Goal: Transaction & Acquisition: Book appointment/travel/reservation

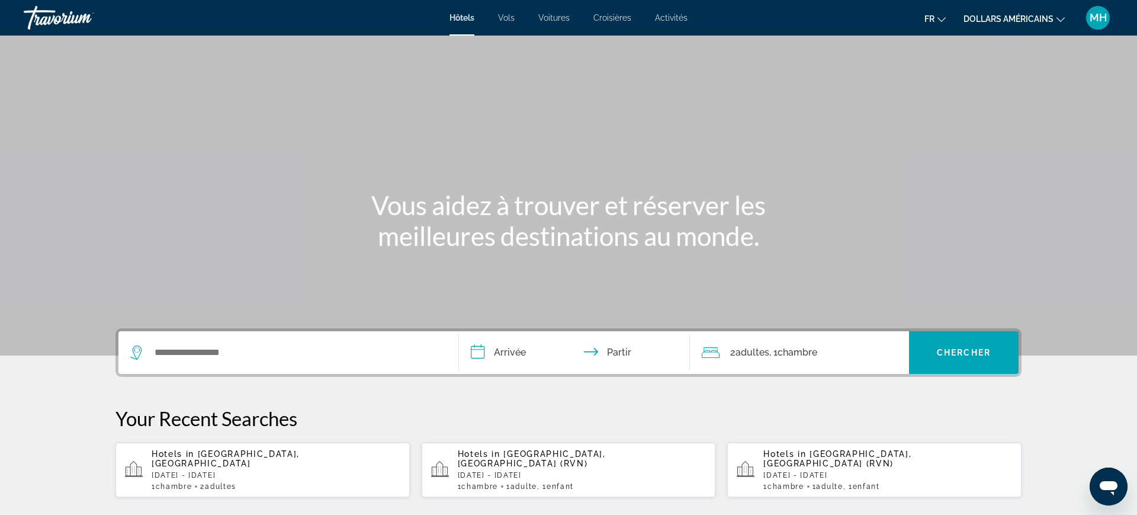
click at [223, 471] on p "[DATE] - [DATE]" at bounding box center [276, 475] width 249 height 8
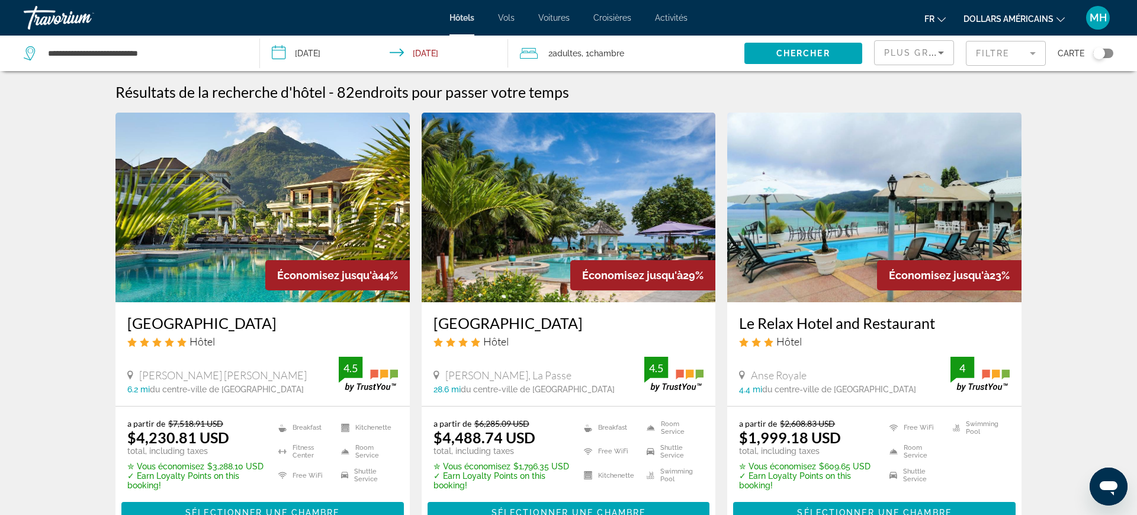
click at [1062, 25] on button "dollars américains USD ($) MXN ([GEOGRAPHIC_DATA]$) CAD ($ CA) GBP (£) EUR (€) …" at bounding box center [1013, 18] width 101 height 17
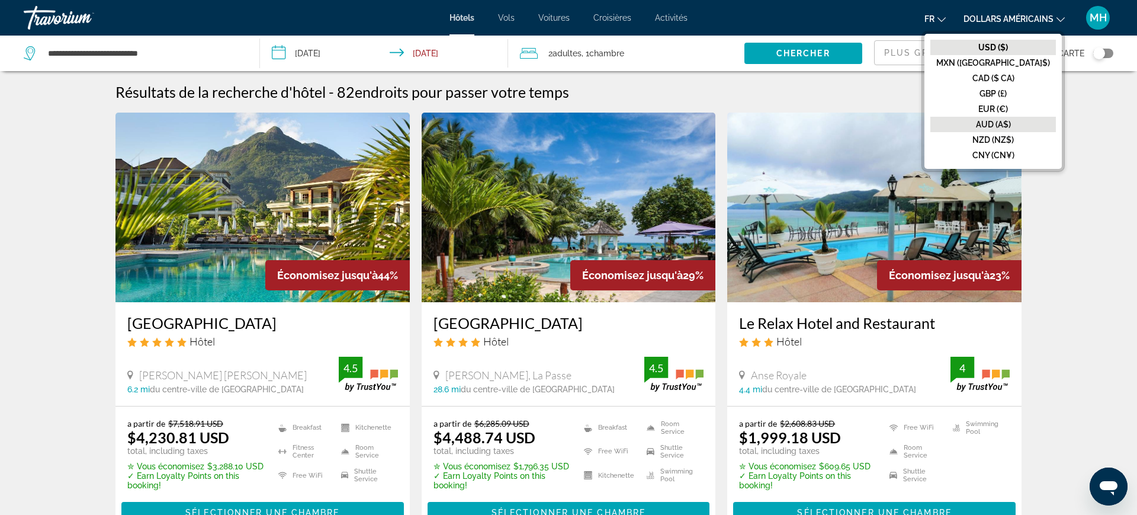
click at [1034, 117] on button "AUD (A$)" at bounding box center [993, 124] width 126 height 15
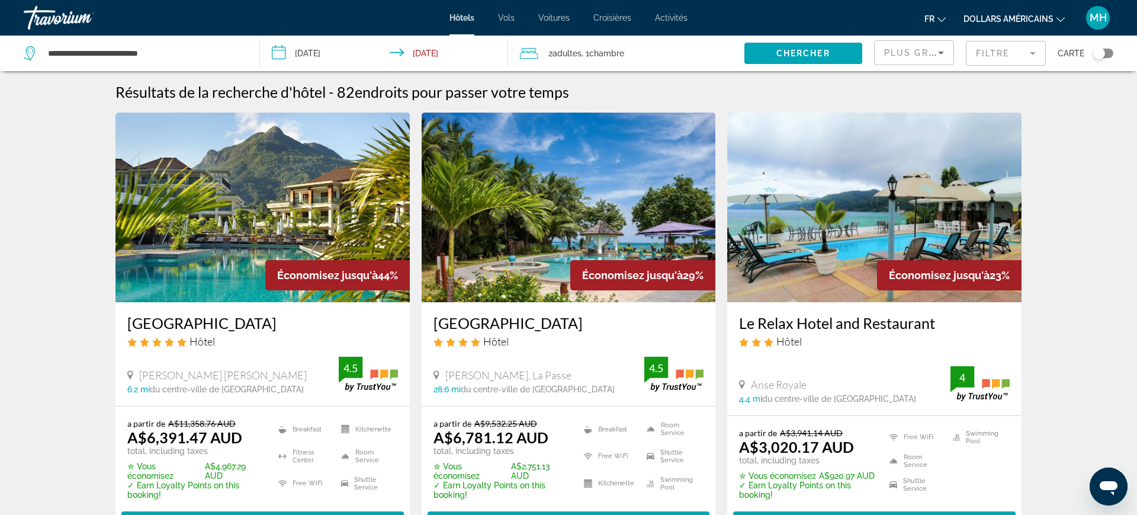
click at [1062, 18] on icon "Changer de devise" at bounding box center [1060, 19] width 8 height 8
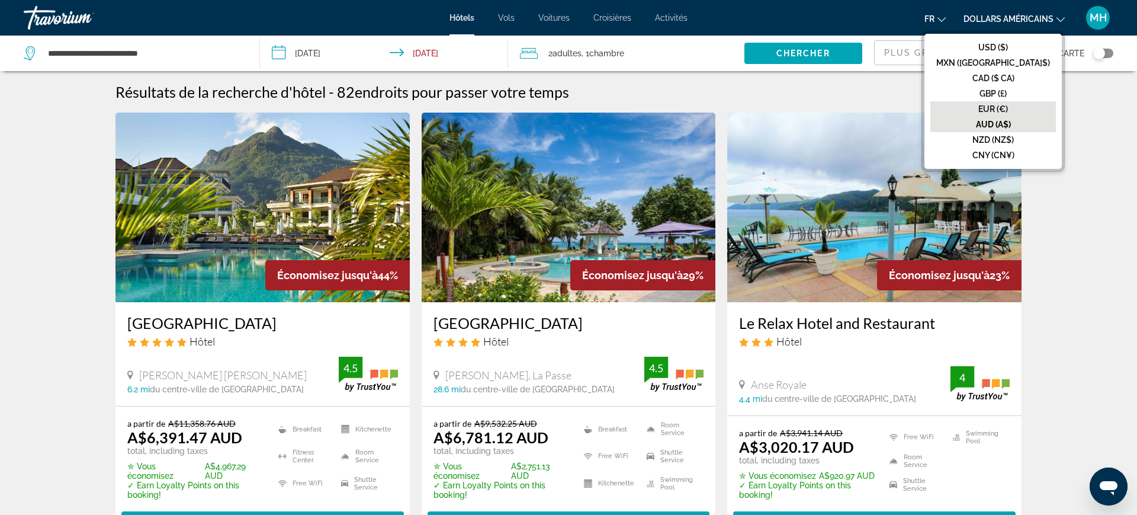
click at [1008, 105] on font "EUR (€)" at bounding box center [993, 108] width 30 height 9
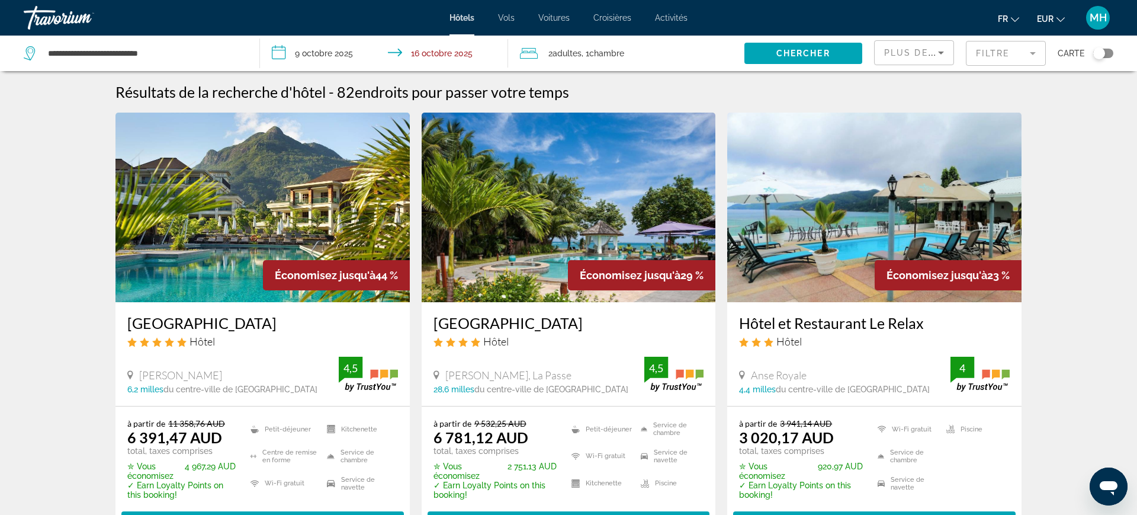
click at [1051, 17] on font "EUR" at bounding box center [1045, 18] width 17 height 9
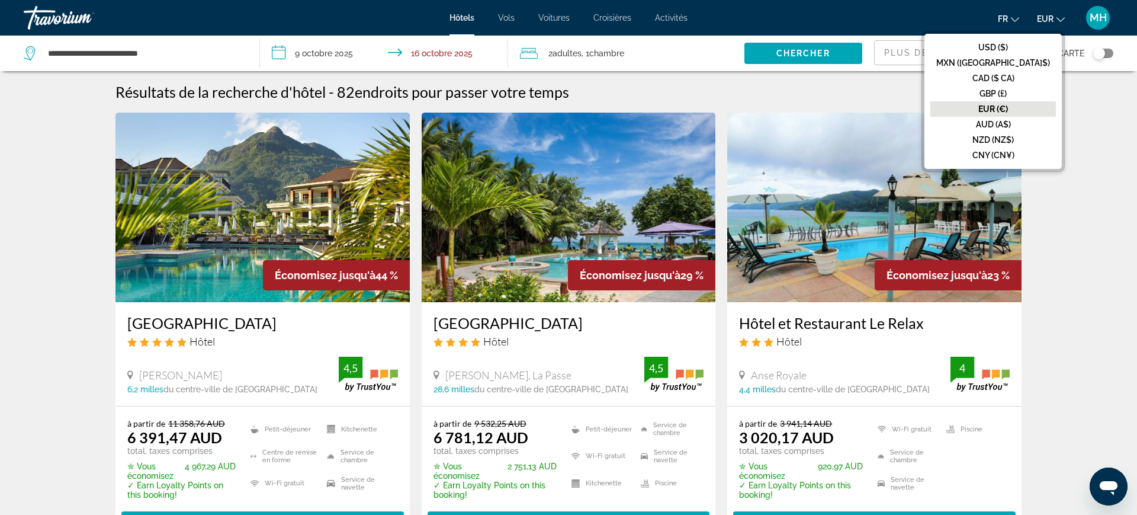
click at [1008, 110] on font "EUR (€)" at bounding box center [993, 108] width 30 height 9
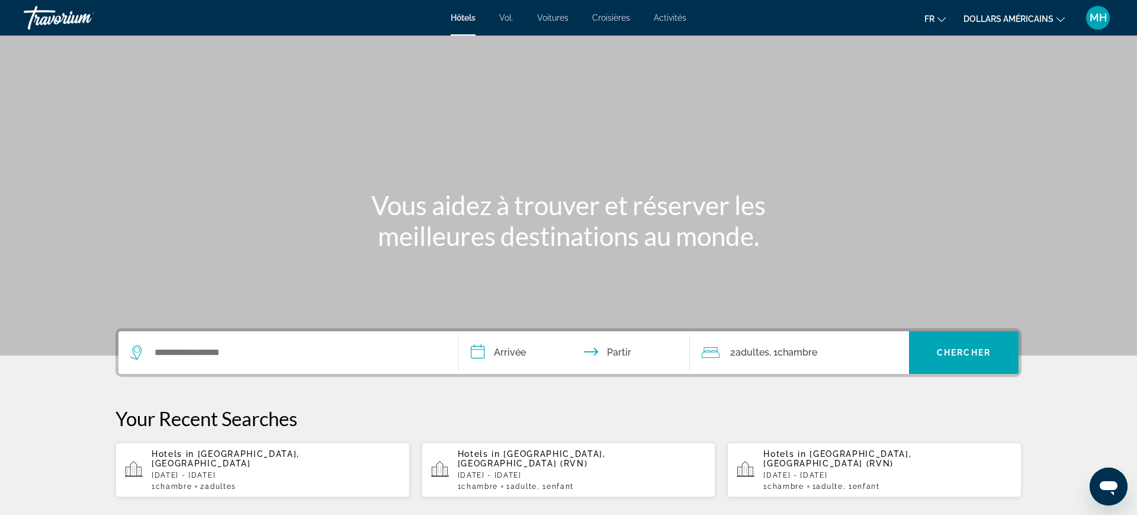
click at [195, 482] on div "1 Chambre pièces 2 Adulte Adultes" at bounding box center [276, 486] width 249 height 8
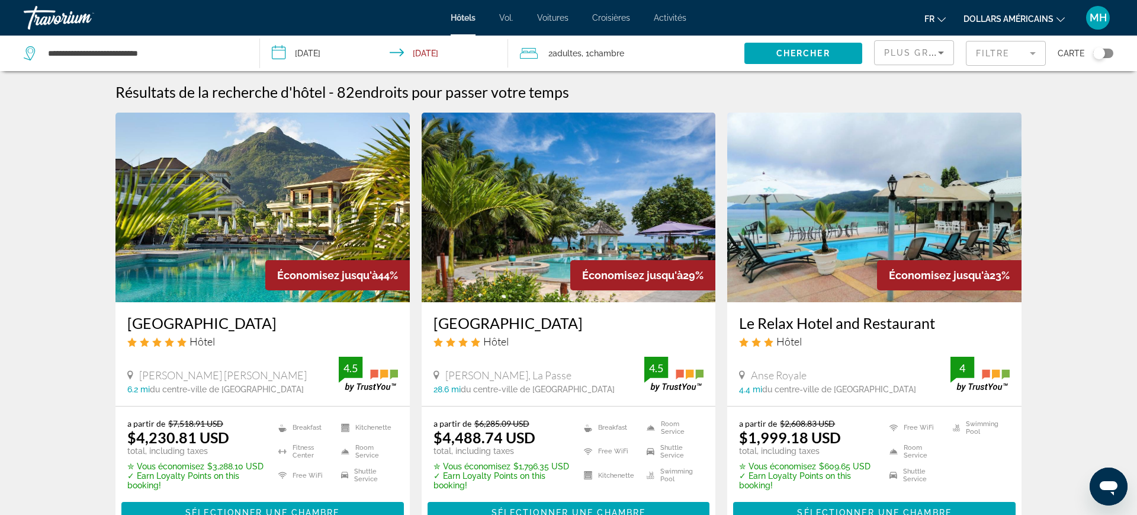
click at [1049, 25] on button "dollars américains USD ($) MXN ([GEOGRAPHIC_DATA]$) CAD ($ CA) GBP (£) EUR (€) …" at bounding box center [1013, 18] width 101 height 17
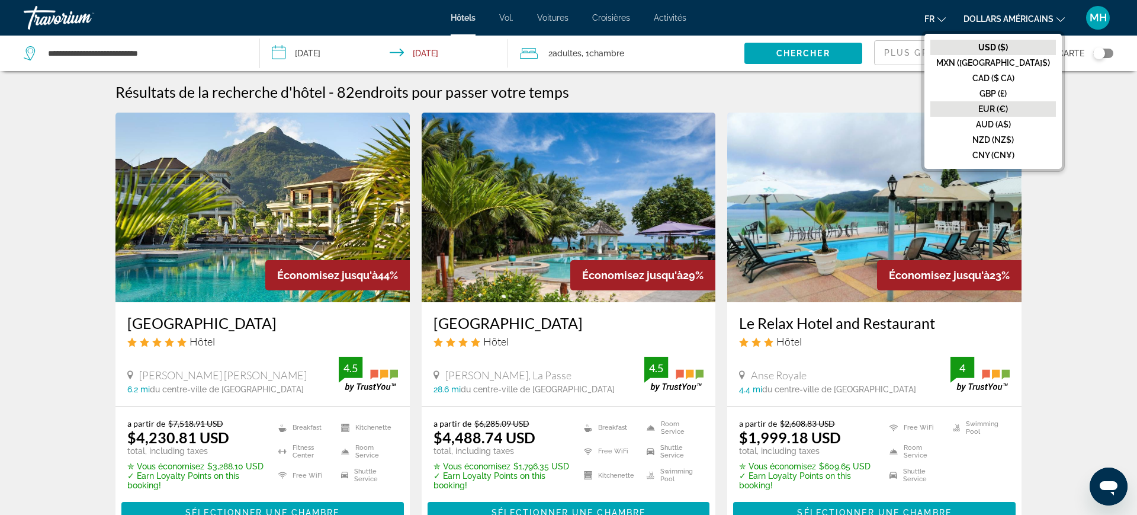
click at [1034, 115] on button "EUR (€)" at bounding box center [993, 108] width 126 height 15
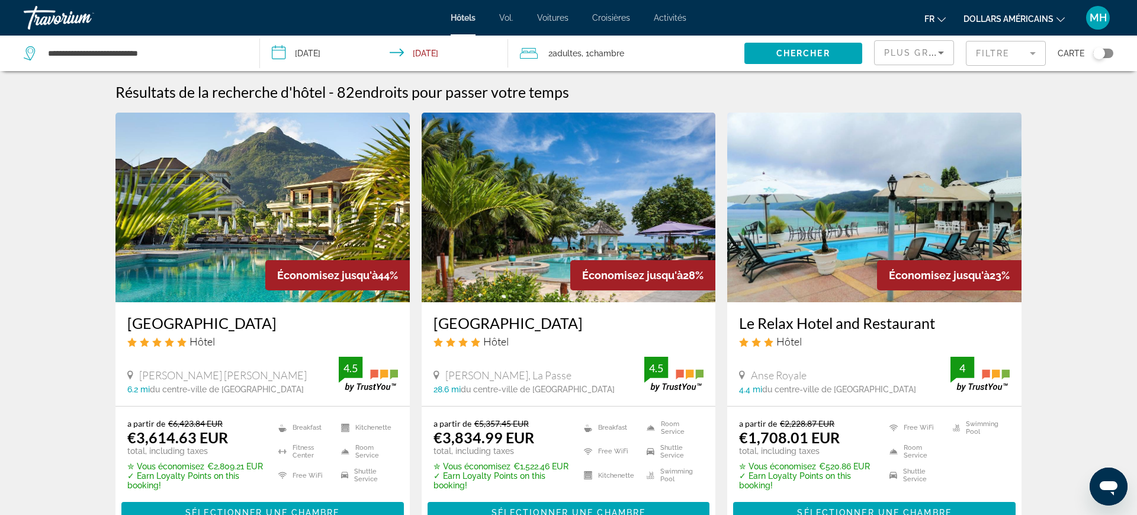
click at [321, 47] on input "**********" at bounding box center [386, 55] width 253 height 39
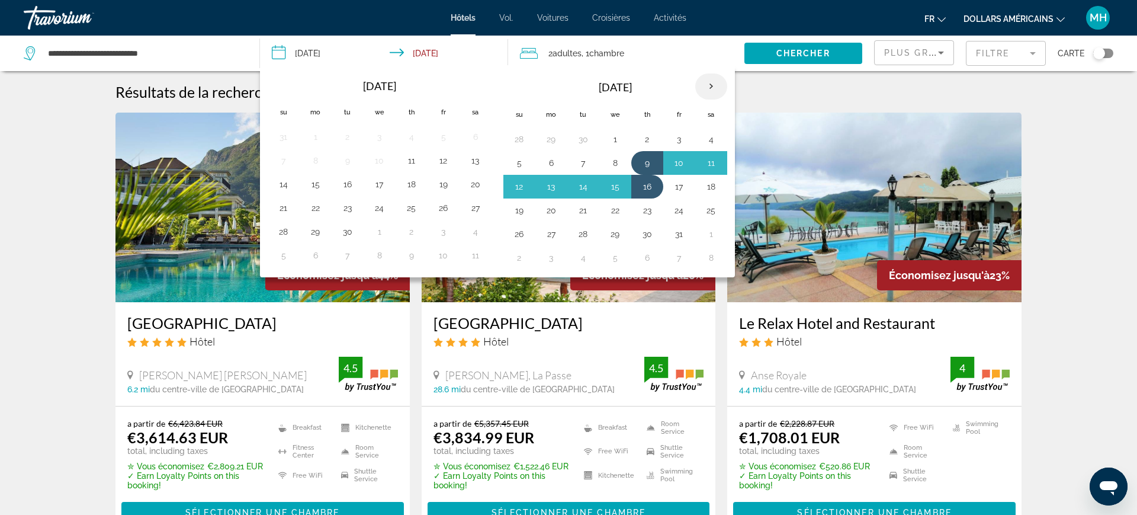
click at [711, 85] on th "Next month" at bounding box center [711, 86] width 32 height 26
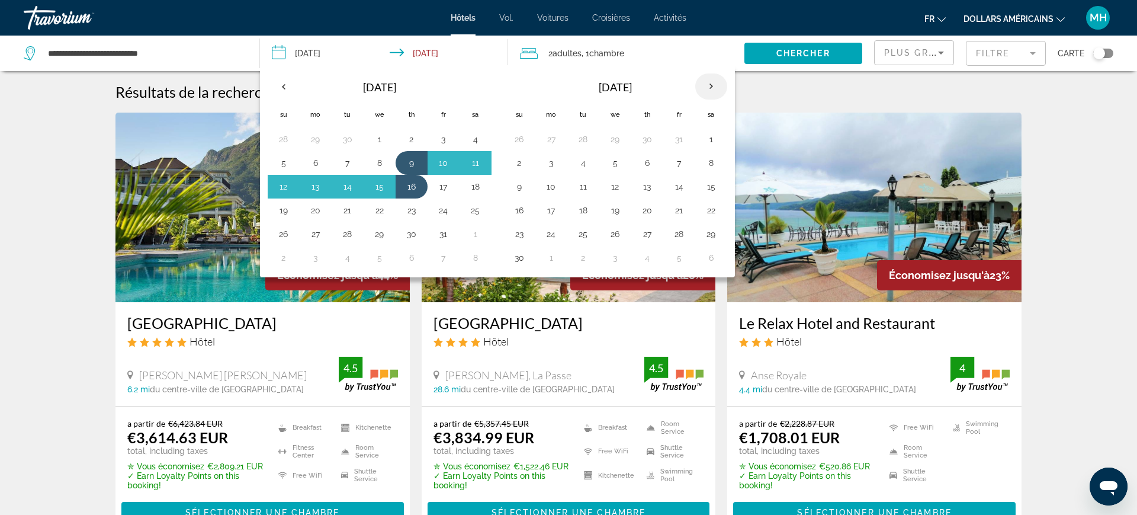
click at [715, 86] on th "Next month" at bounding box center [711, 86] width 32 height 26
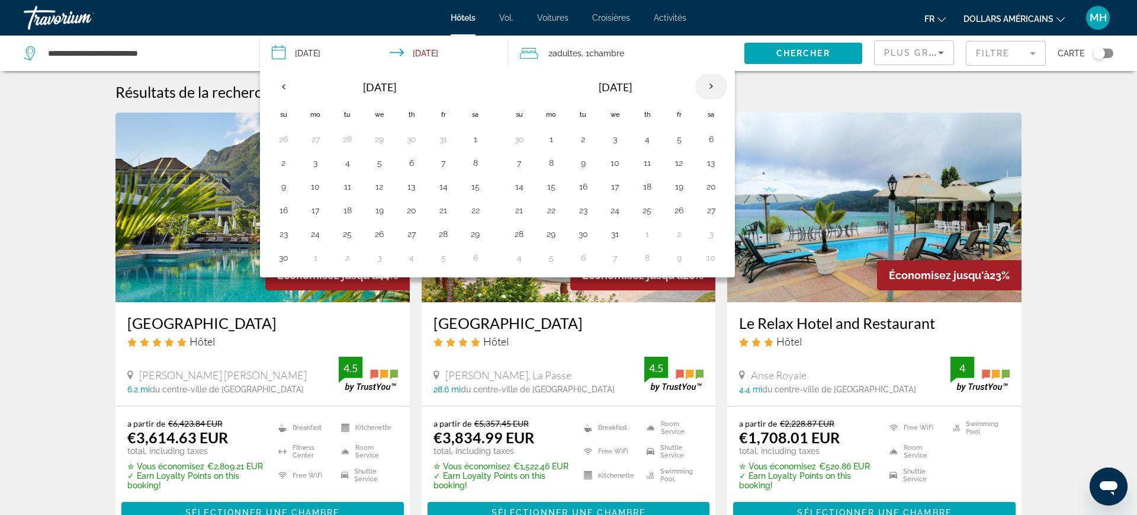
click at [711, 90] on th "Next month" at bounding box center [711, 86] width 32 height 26
click at [715, 93] on th "Next month" at bounding box center [711, 86] width 32 height 26
click at [553, 230] on button "23" at bounding box center [551, 234] width 19 height 17
click at [560, 256] on button "2" at bounding box center [551, 257] width 19 height 17
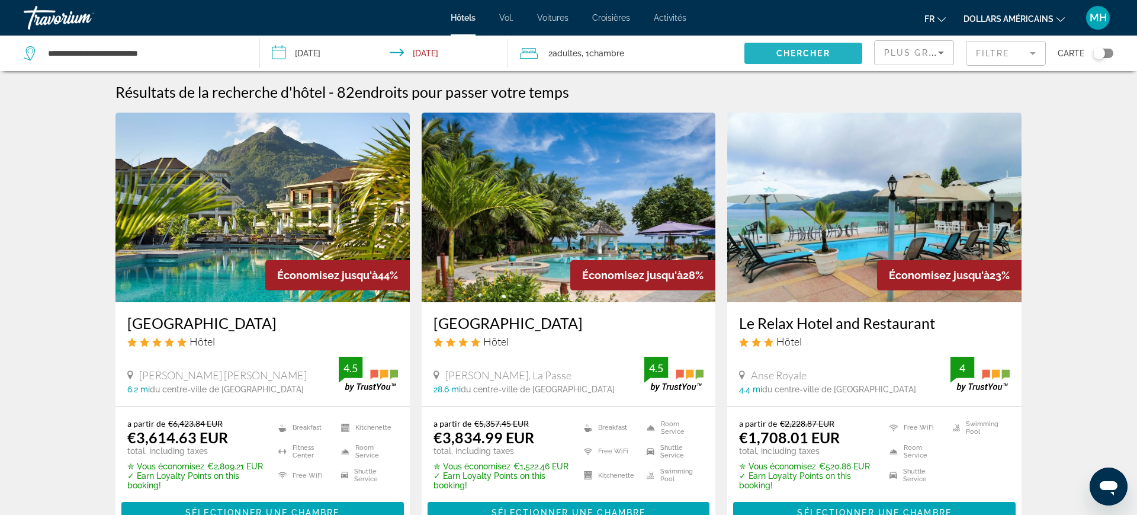
click at [820, 58] on span "Search widget" at bounding box center [803, 53] width 118 height 28
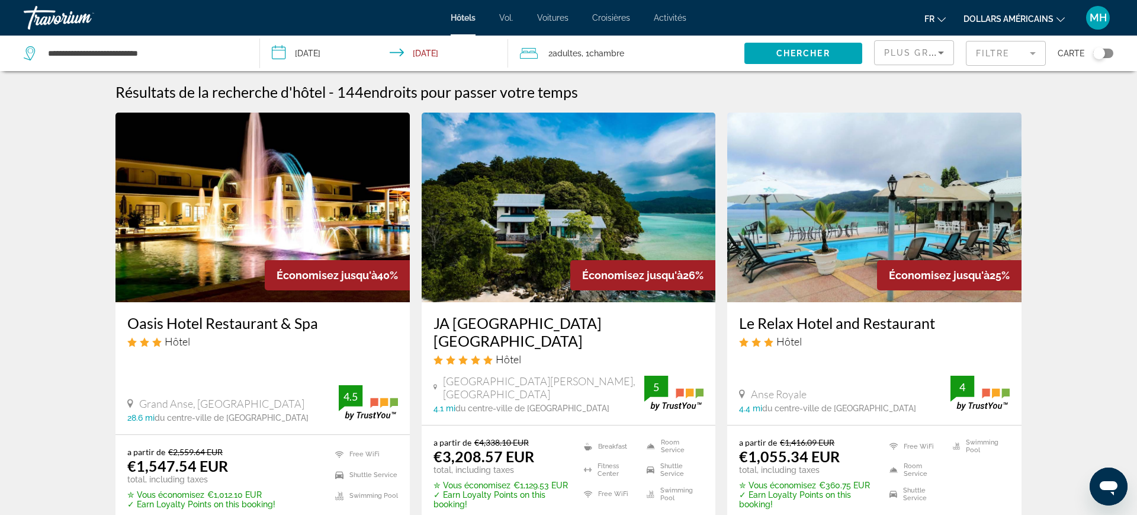
click at [428, 44] on input "**********" at bounding box center [386, 55] width 253 height 39
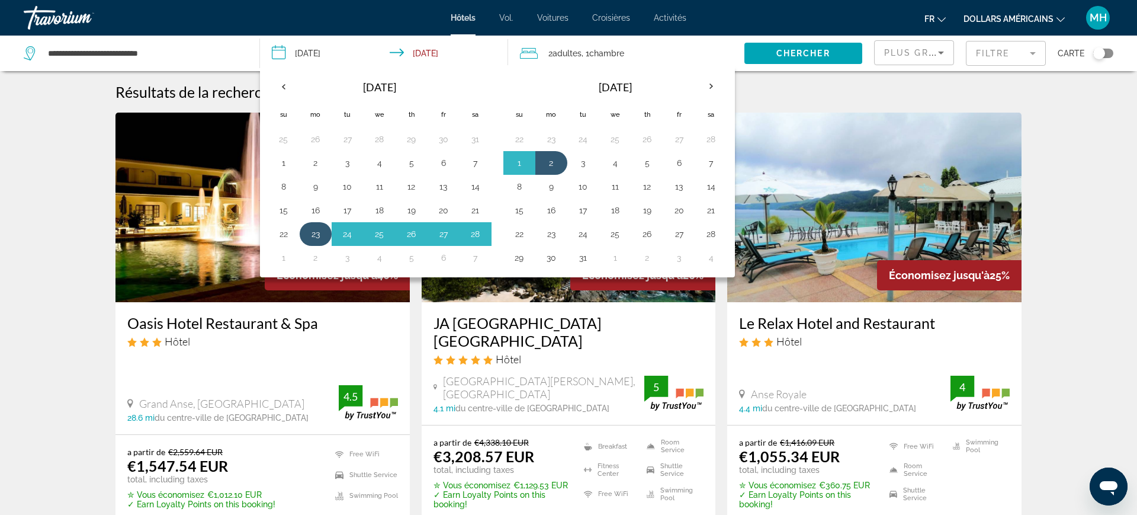
click at [313, 236] on button "23" at bounding box center [315, 234] width 19 height 17
click at [477, 242] on button "28" at bounding box center [475, 234] width 19 height 17
type input "**********"
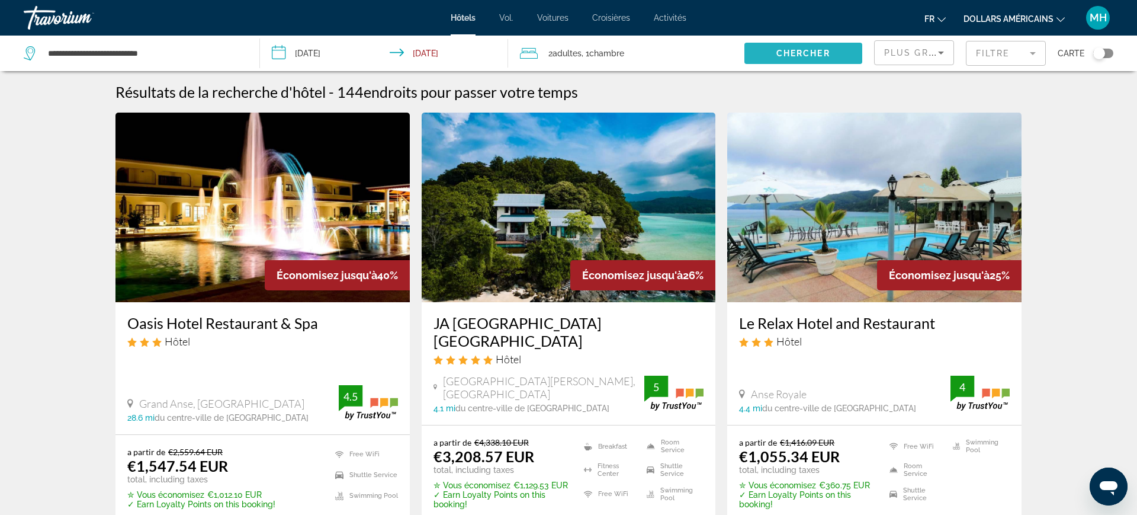
click at [768, 44] on span "Search widget" at bounding box center [803, 53] width 118 height 28
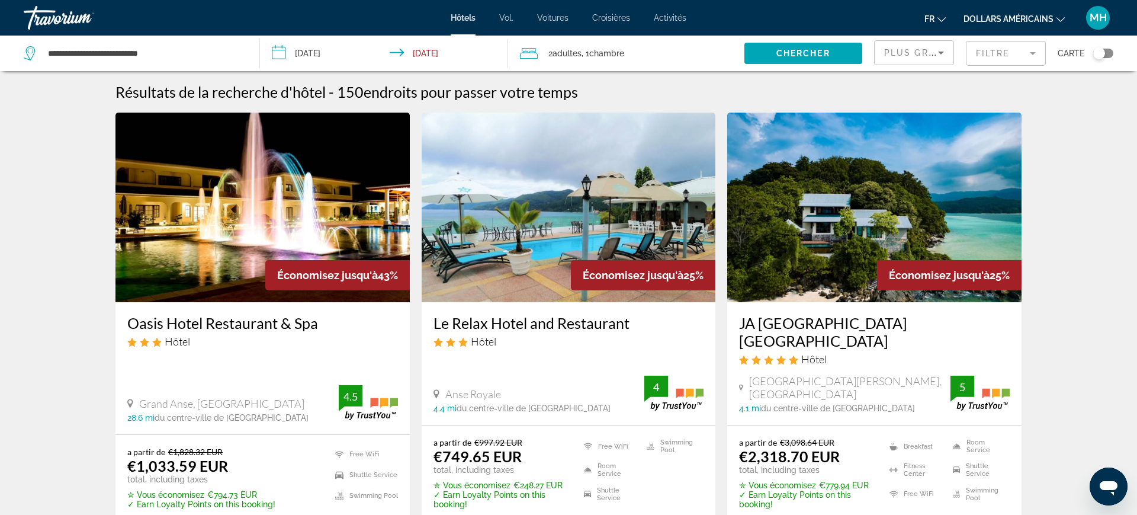
click at [333, 45] on input "**********" at bounding box center [386, 55] width 253 height 39
